Goal: Information Seeking & Learning: Learn about a topic

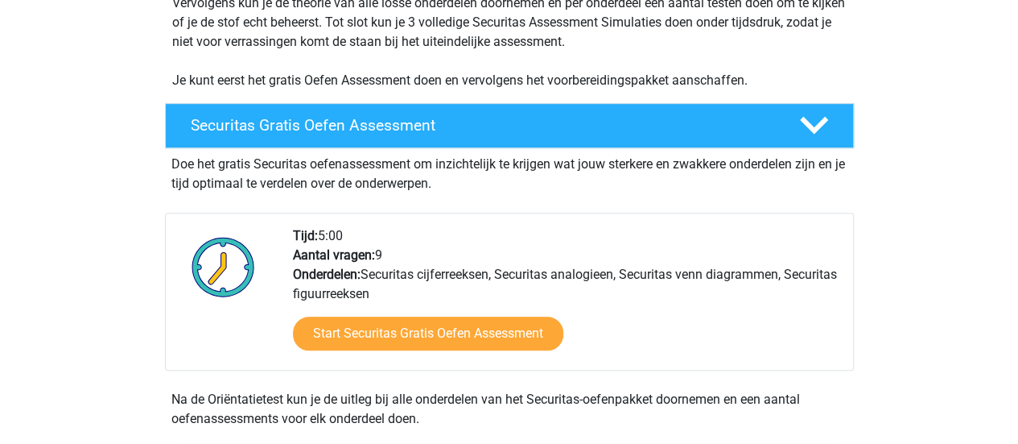
scroll to position [386, 0]
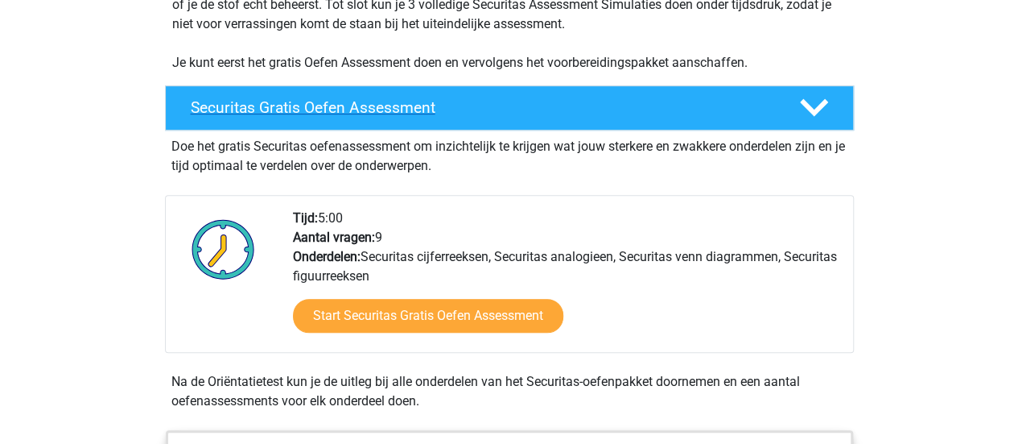
click at [435, 112] on h4 "Securitas Gratis Oefen Assessment" at bounding box center [482, 107] width 583 height 19
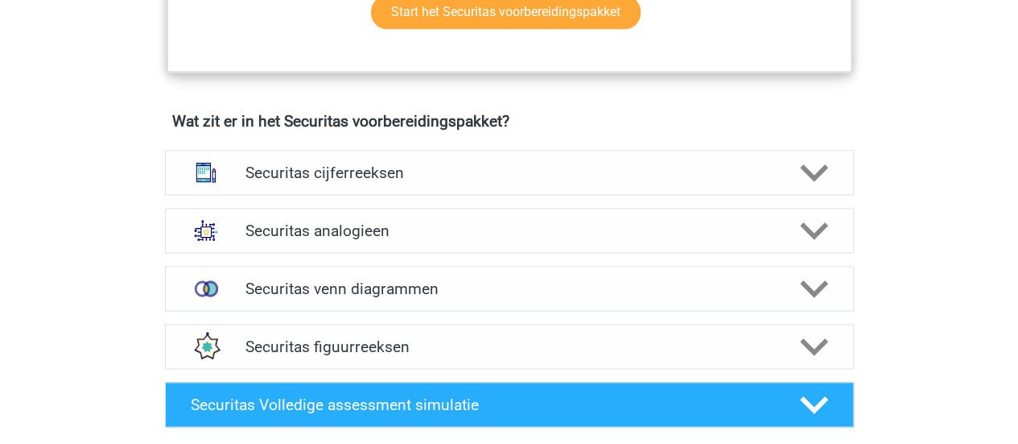
scroll to position [837, 0]
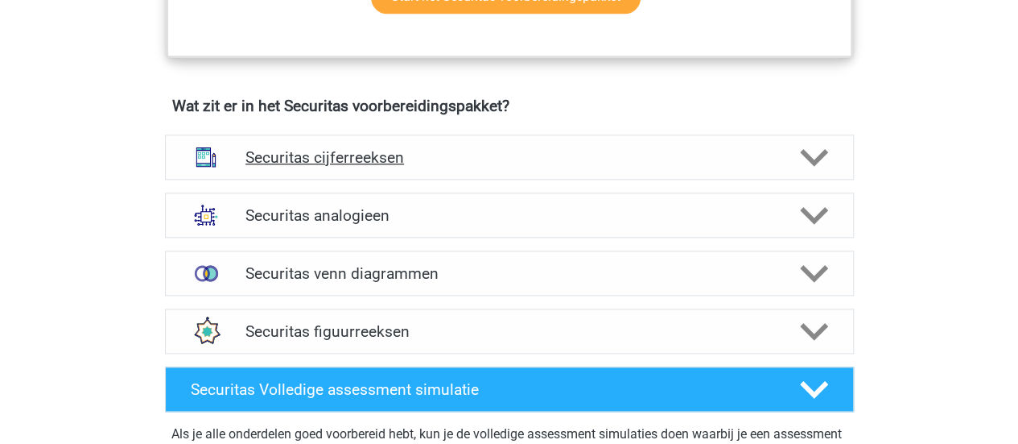
click at [816, 159] on polygon at bounding box center [814, 157] width 28 height 18
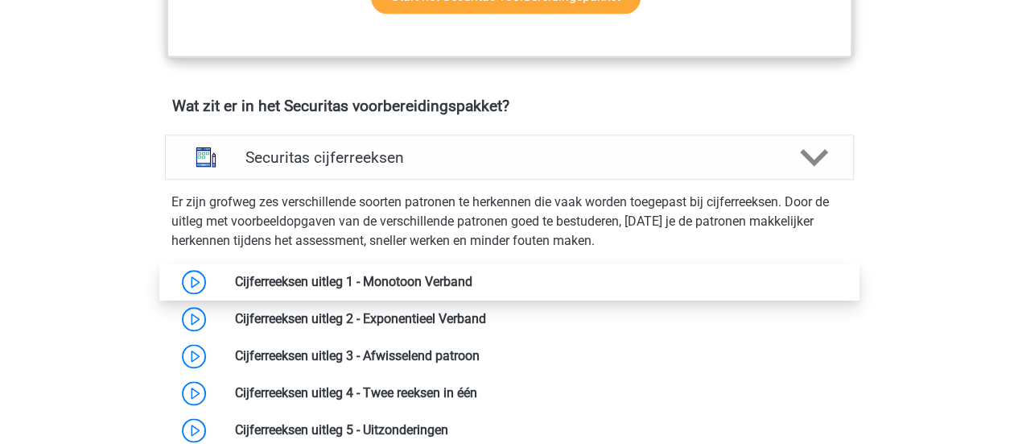
click at [473, 279] on link at bounding box center [473, 281] width 0 height 15
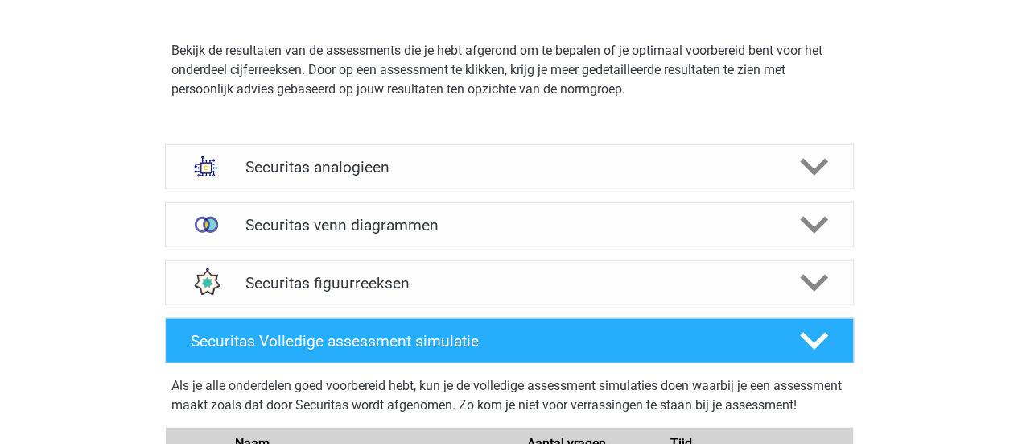
scroll to position [1835, 0]
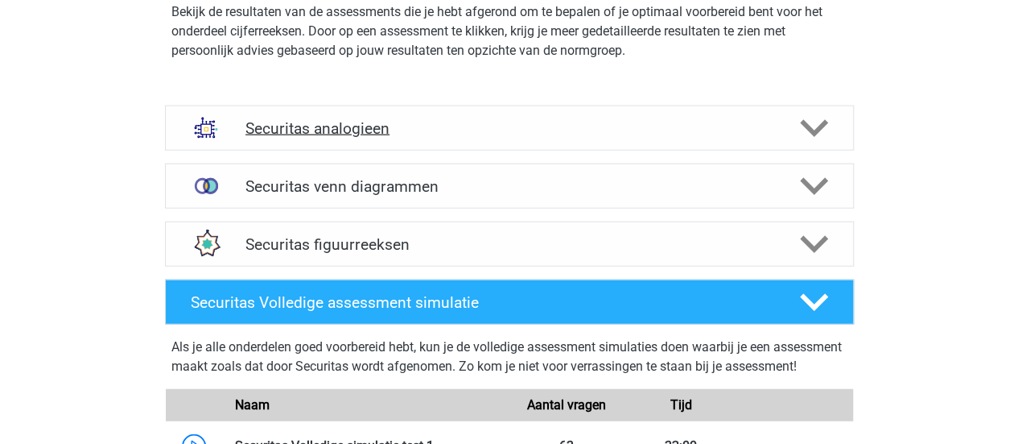
click at [800, 130] on icon at bounding box center [814, 128] width 28 height 28
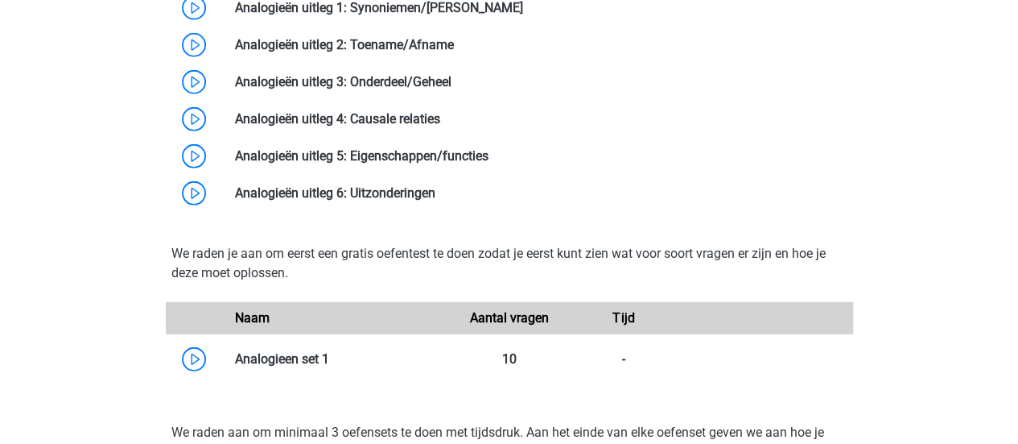
scroll to position [2286, 0]
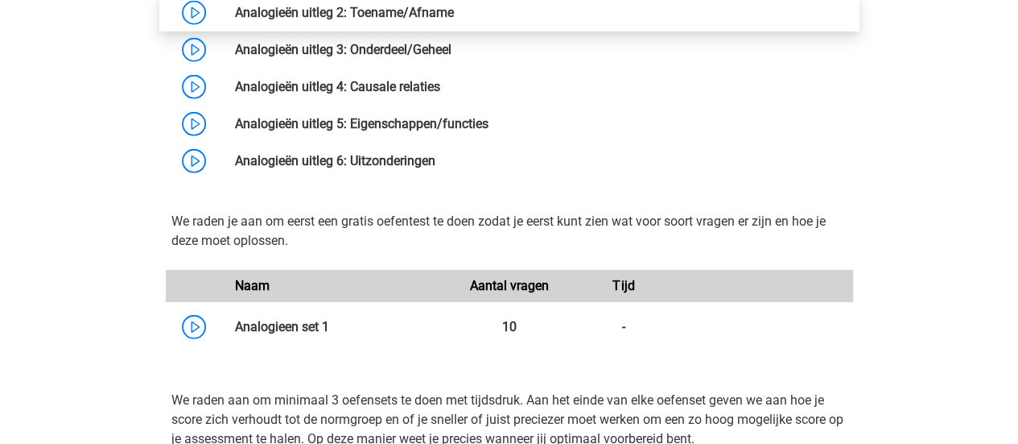
click at [454, 14] on link at bounding box center [454, 12] width 0 height 15
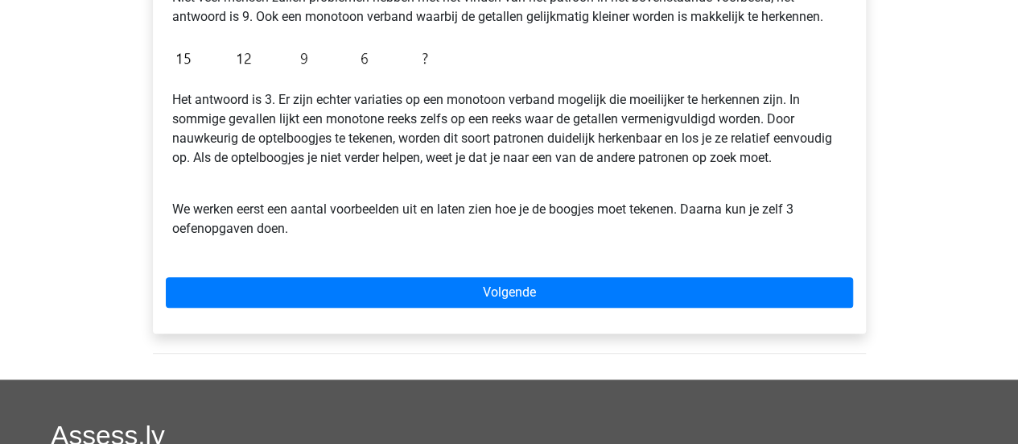
scroll to position [483, 0]
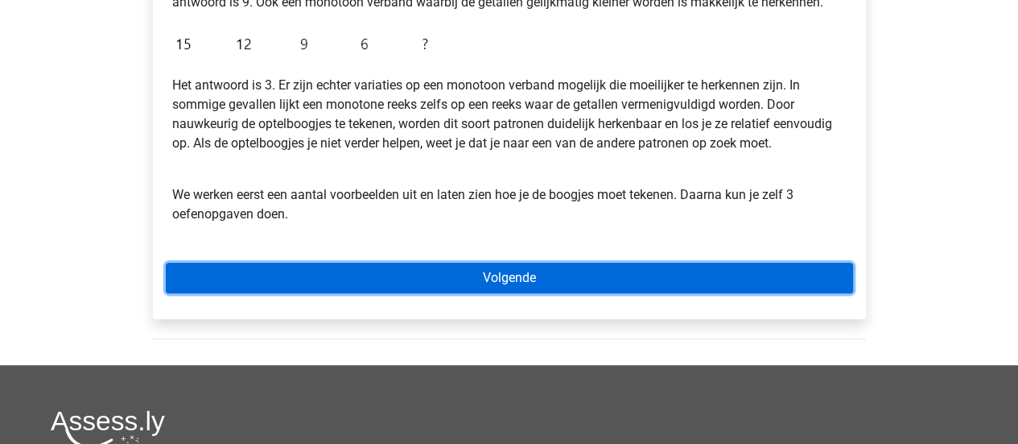
click at [760, 276] on link "Volgende" at bounding box center [509, 277] width 687 height 31
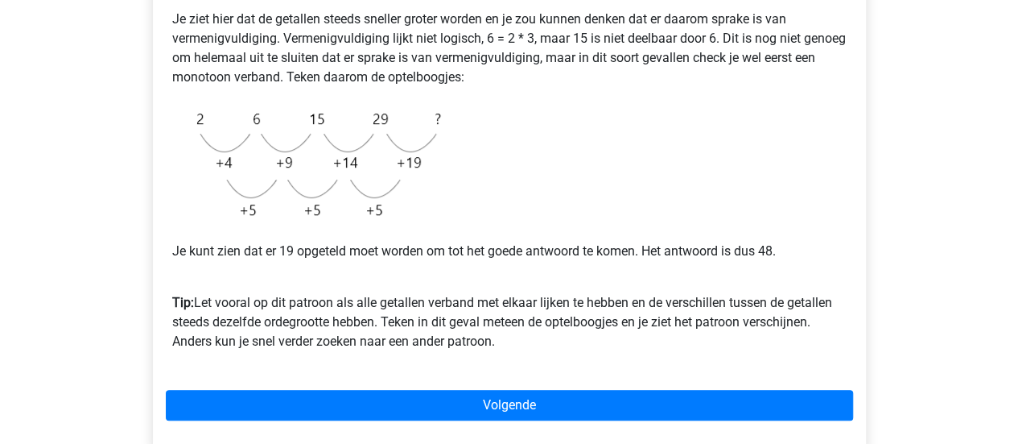
scroll to position [357, 0]
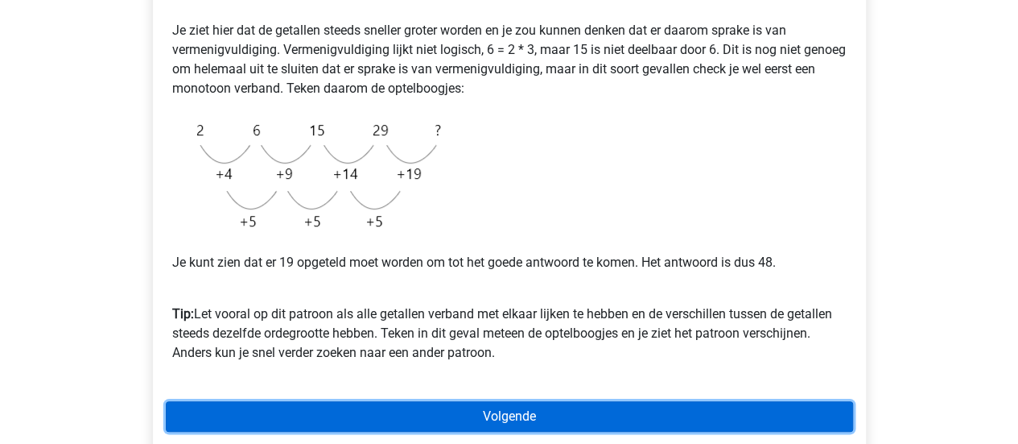
click at [600, 408] on link "Volgende" at bounding box center [509, 416] width 687 height 31
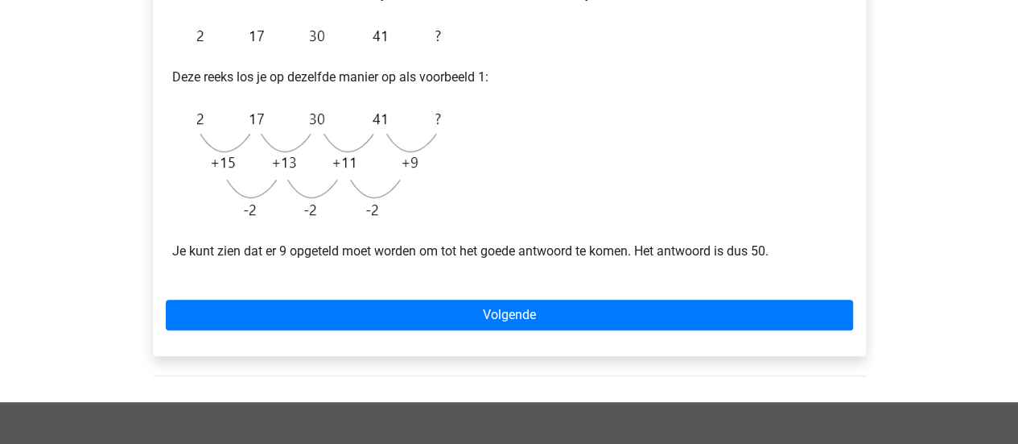
scroll to position [354, 0]
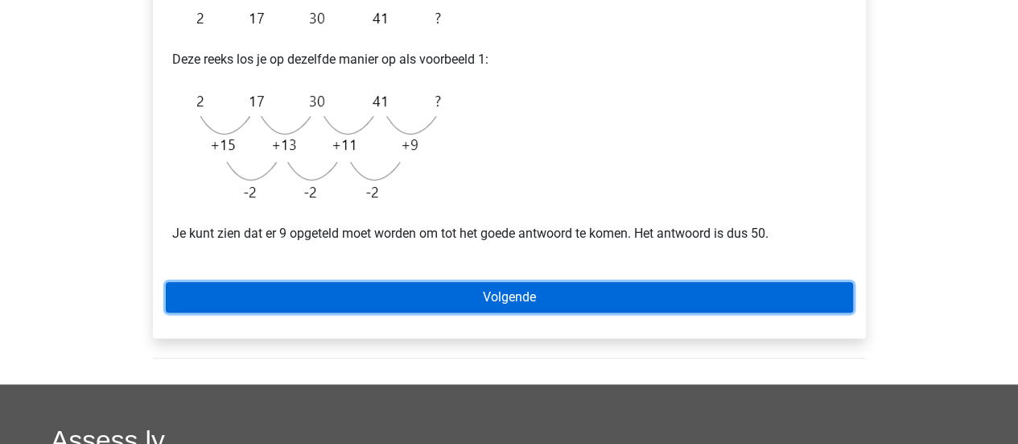
click at [793, 299] on link "Volgende" at bounding box center [509, 297] width 687 height 31
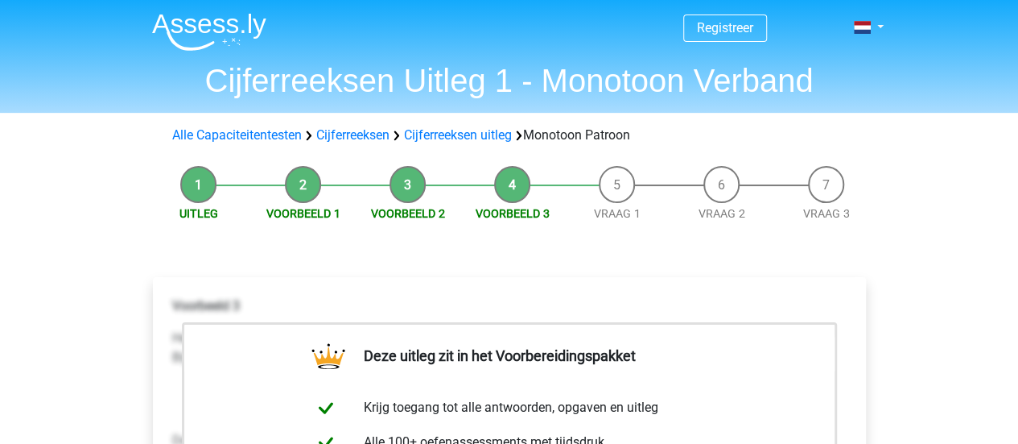
scroll to position [388, 0]
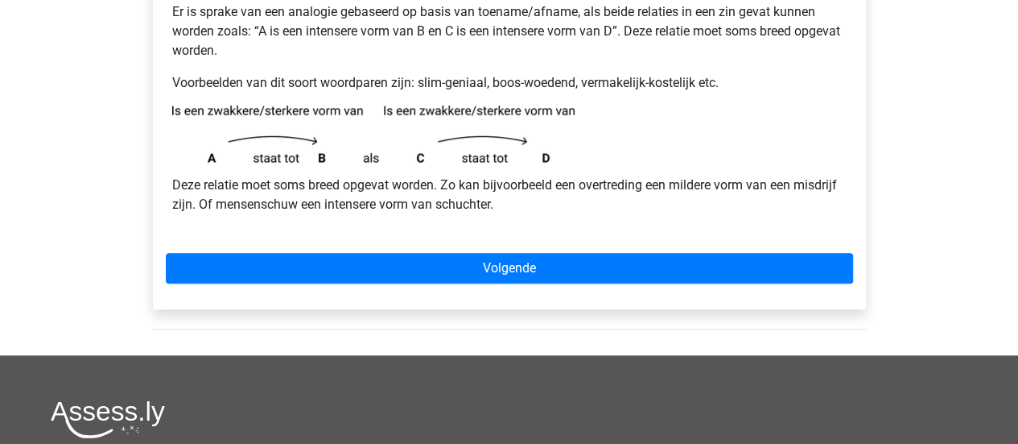
scroll to position [322, 0]
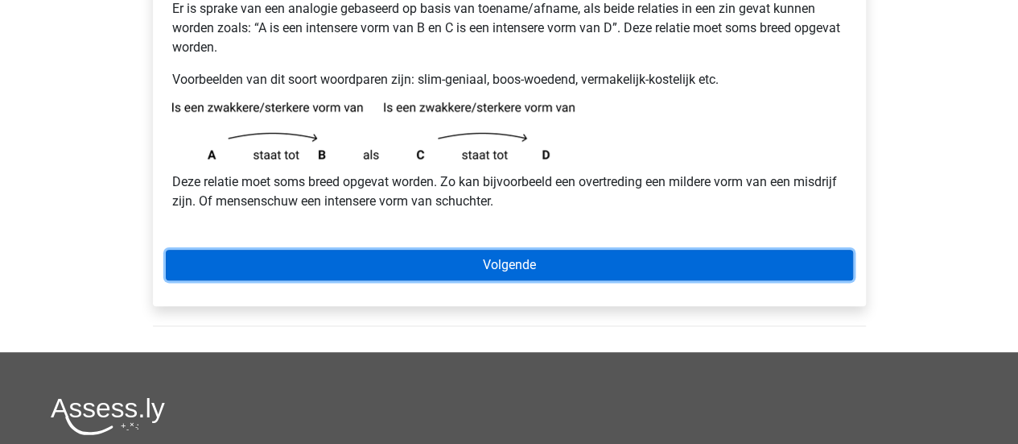
click at [588, 263] on link "Volgende" at bounding box center [509, 265] width 687 height 31
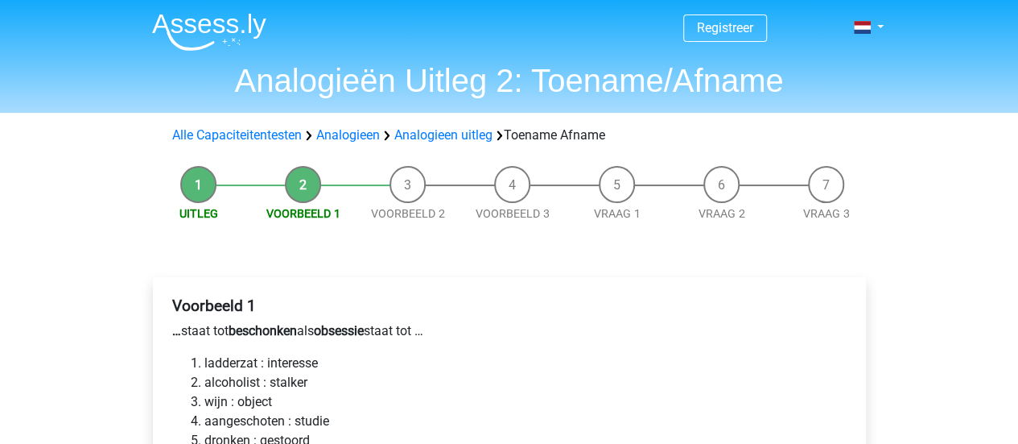
scroll to position [388, 0]
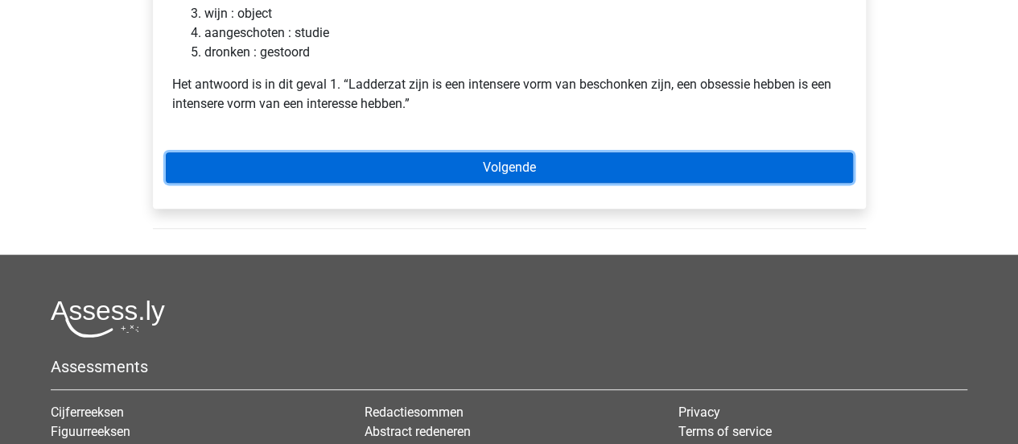
click at [579, 171] on link "Volgende" at bounding box center [509, 167] width 687 height 31
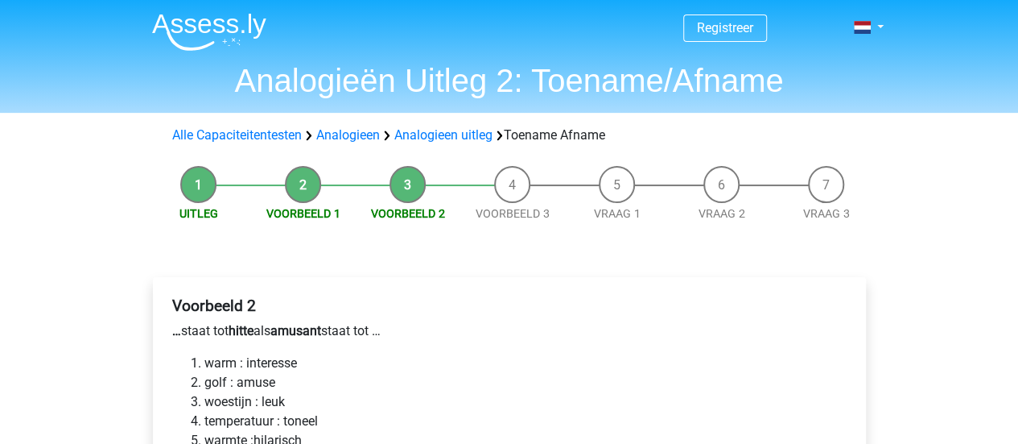
scroll to position [388, 0]
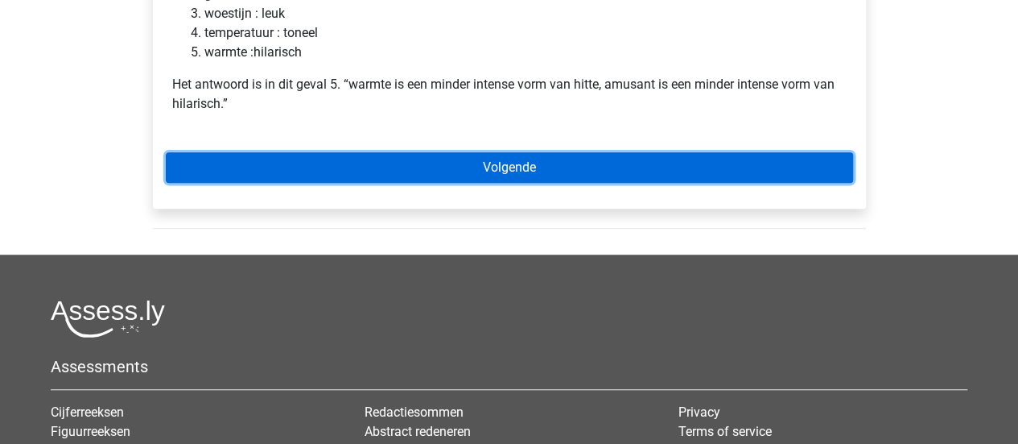
click at [661, 180] on link "Volgende" at bounding box center [509, 167] width 687 height 31
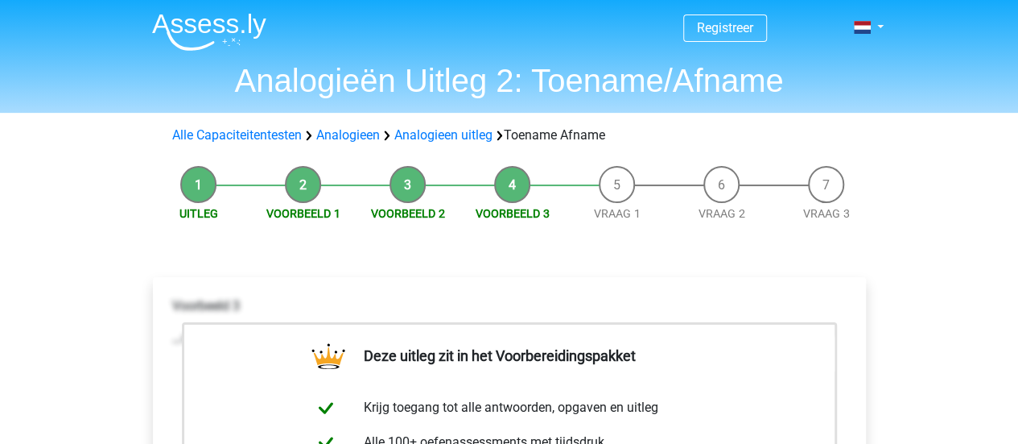
scroll to position [388, 0]
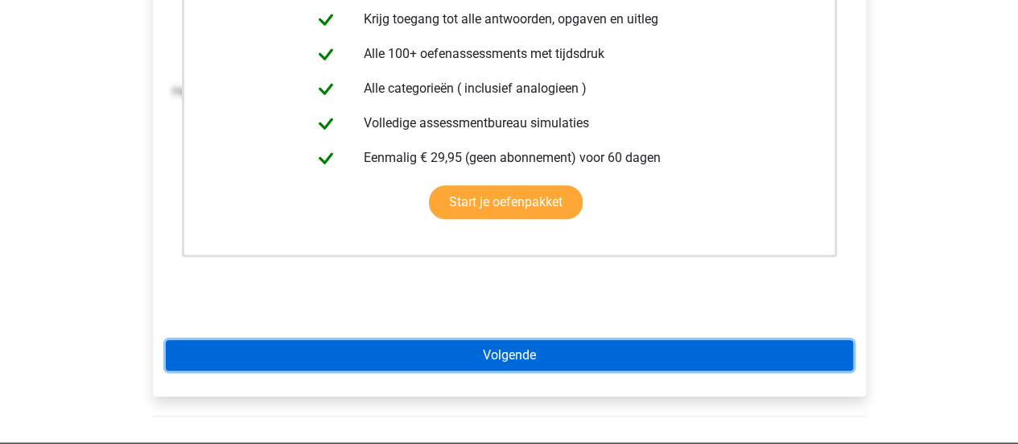
click at [784, 345] on link "Volgende" at bounding box center [509, 355] width 687 height 31
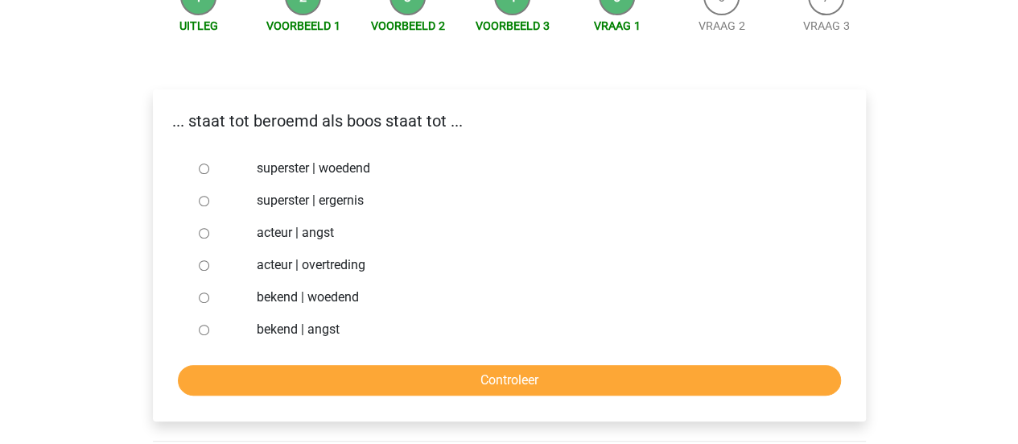
scroll to position [193, 0]
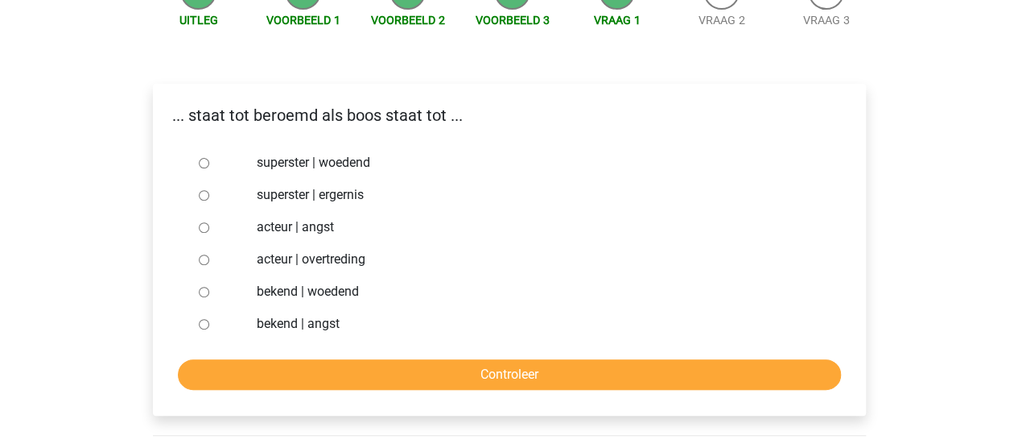
click at [208, 288] on input "bekend | woedend" at bounding box center [204, 292] width 10 height 10
radio input "true"
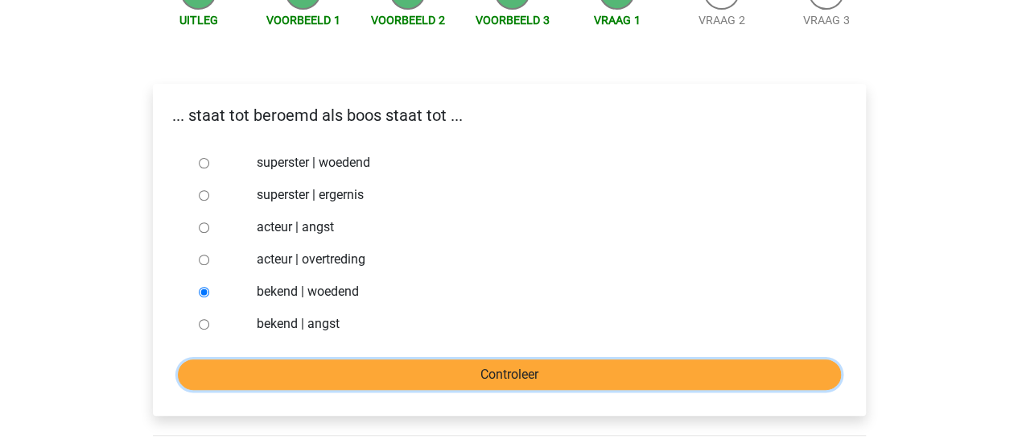
click at [256, 361] on input "Controleer" at bounding box center [509, 374] width 663 height 31
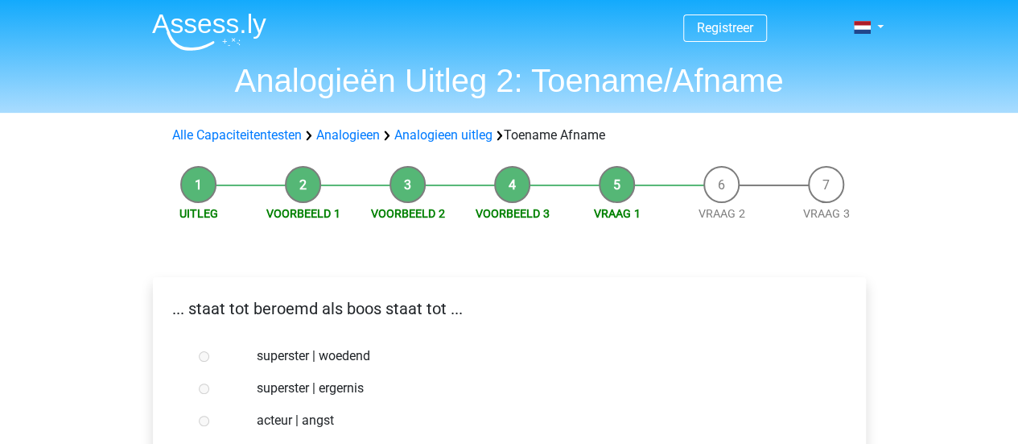
scroll to position [388, 0]
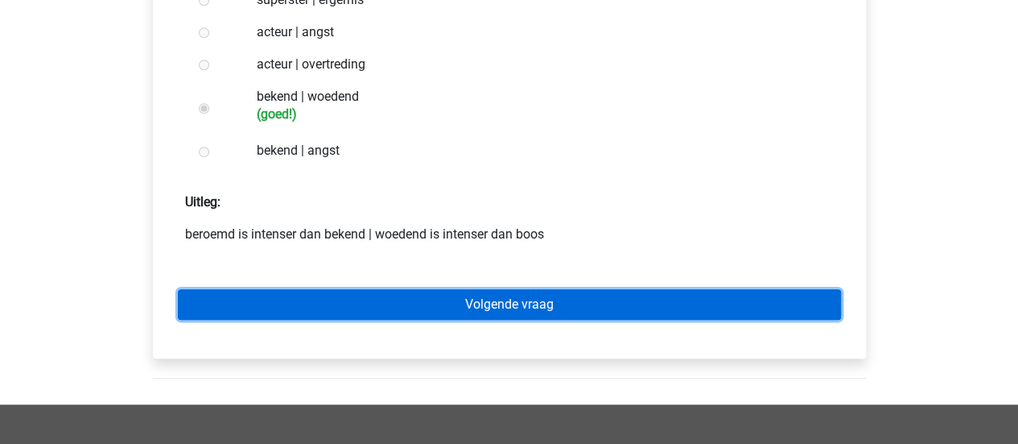
click at [697, 303] on link "Volgende vraag" at bounding box center [509, 304] width 663 height 31
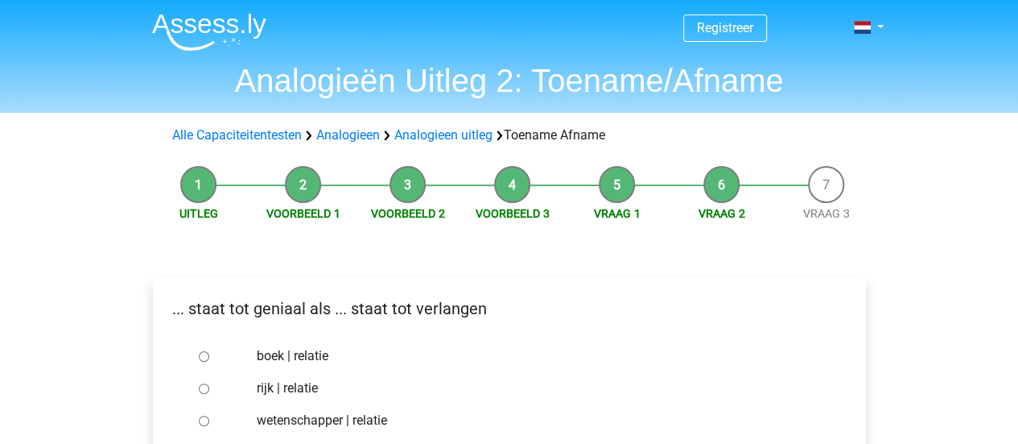
scroll to position [388, 0]
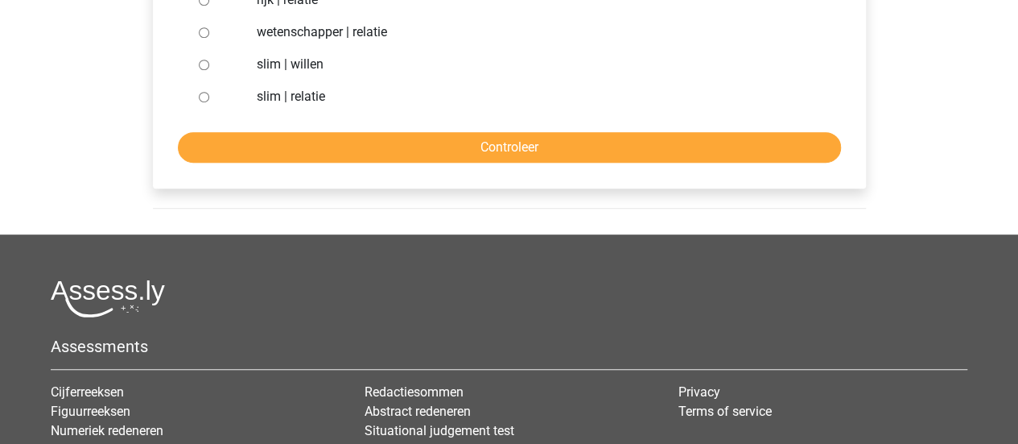
click at [199, 65] on input "slim | willen" at bounding box center [204, 65] width 10 height 10
radio input "true"
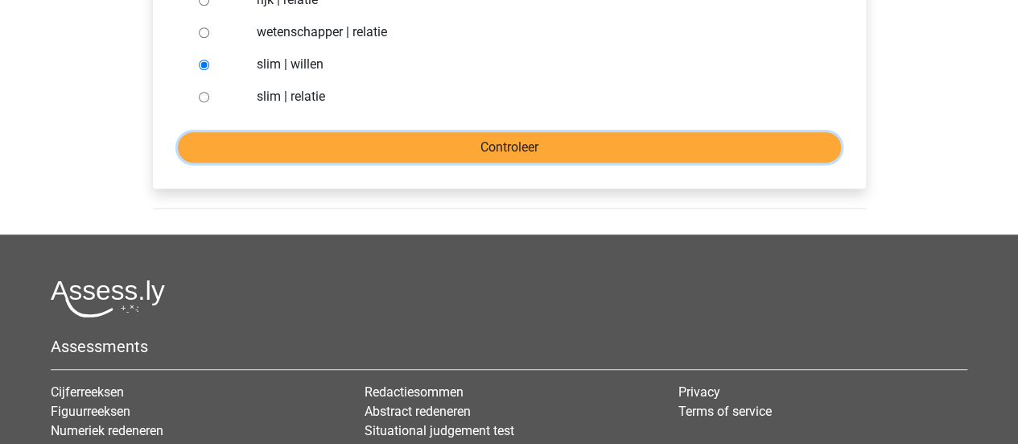
click at [354, 151] on input "Controleer" at bounding box center [509, 147] width 663 height 31
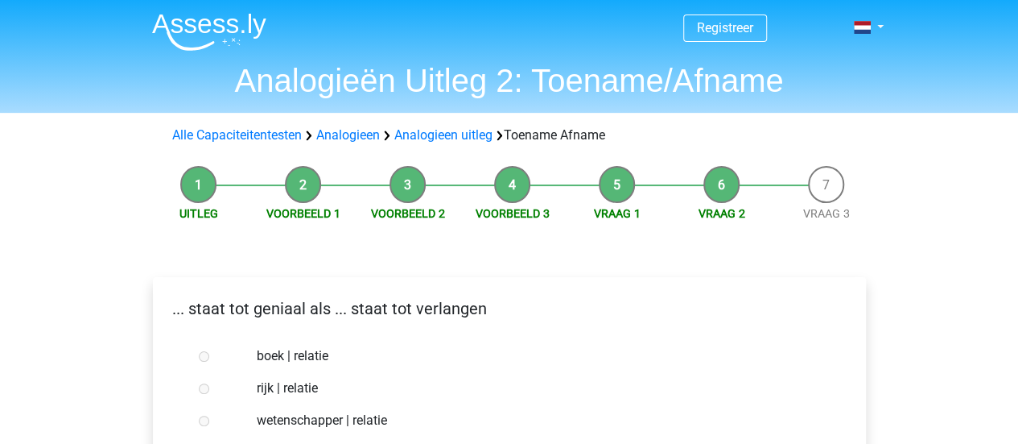
scroll to position [388, 0]
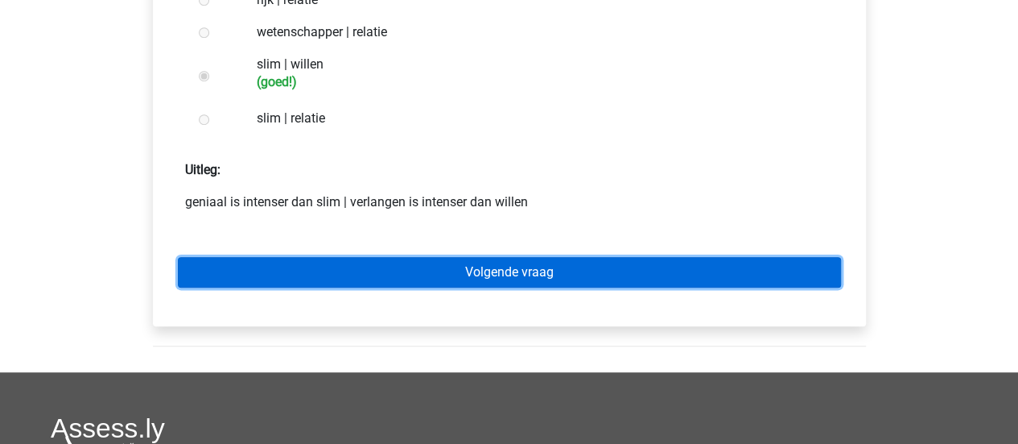
click at [605, 261] on link "Volgende vraag" at bounding box center [509, 272] width 663 height 31
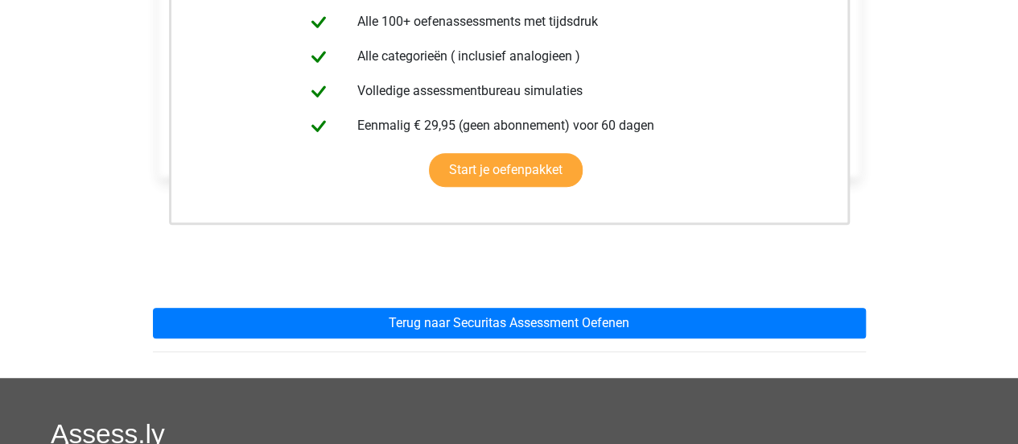
scroll to position [745, 0]
